Goal: Browse casually: Explore the website without a specific task or goal

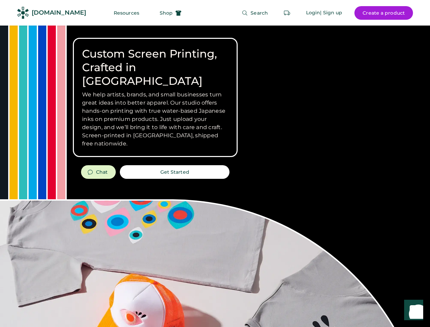
click at [215, 164] on div "Custom Screen Printing, Crafted in [GEOGRAPHIC_DATA] We help artists, brands, a…" at bounding box center [215, 242] width 430 height 433
click at [215, 176] on div "Custom Screen Printing, Crafted in [GEOGRAPHIC_DATA] We help artists, brands, a…" at bounding box center [215, 242] width 430 height 433
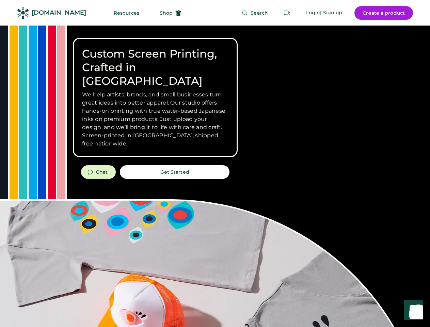
click at [215, 176] on div "Custom Screen Printing, Crafted in [GEOGRAPHIC_DATA] We help artists, brands, a…" at bounding box center [215, 242] width 430 height 433
click at [155, 97] on h3 "We help artists, brands, and small businesses turn great ideas into better appa…" at bounding box center [155, 119] width 147 height 57
click at [155, 91] on h3 "We help artists, brands, and small businesses turn great ideas into better appa…" at bounding box center [155, 119] width 147 height 57
click at [155, 61] on h1 "Custom Screen Printing, Crafted in [GEOGRAPHIC_DATA]" at bounding box center [155, 67] width 147 height 41
